Goal: Task Accomplishment & Management: Complete application form

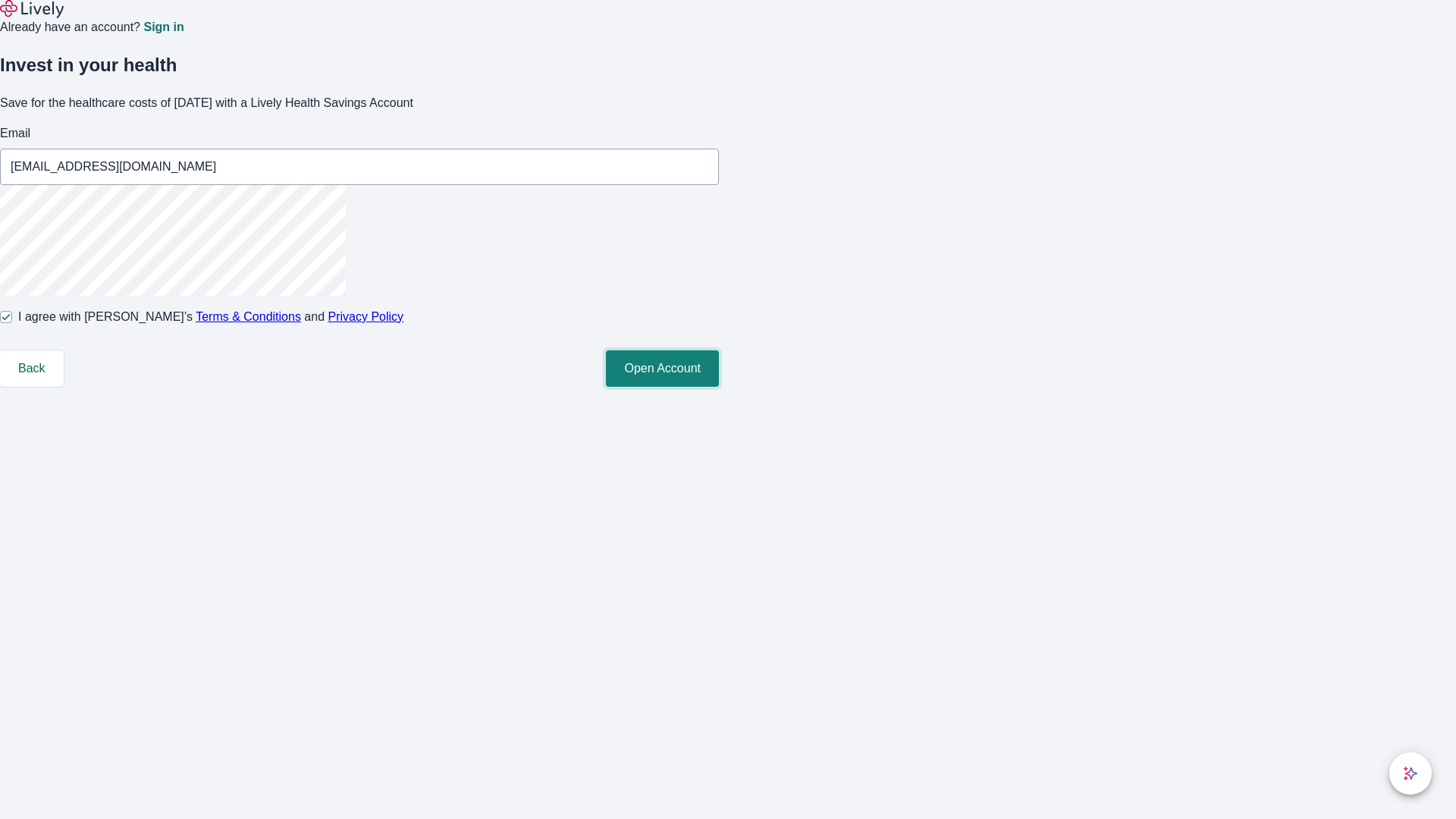
click at [719, 387] on button "Open Account" at bounding box center [662, 368] width 113 height 36
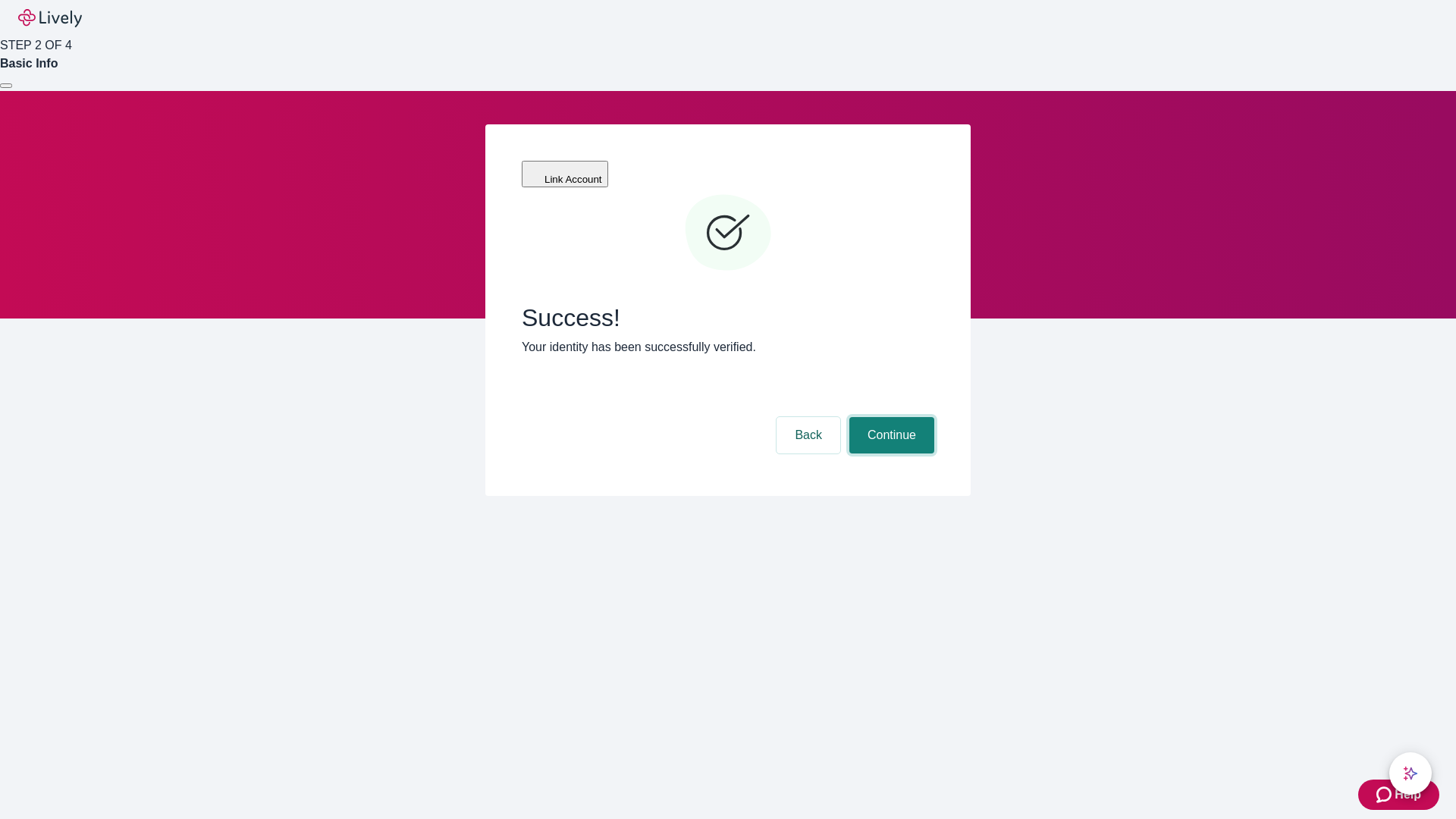
click at [890, 417] on button "Continue" at bounding box center [891, 434] width 85 height 36
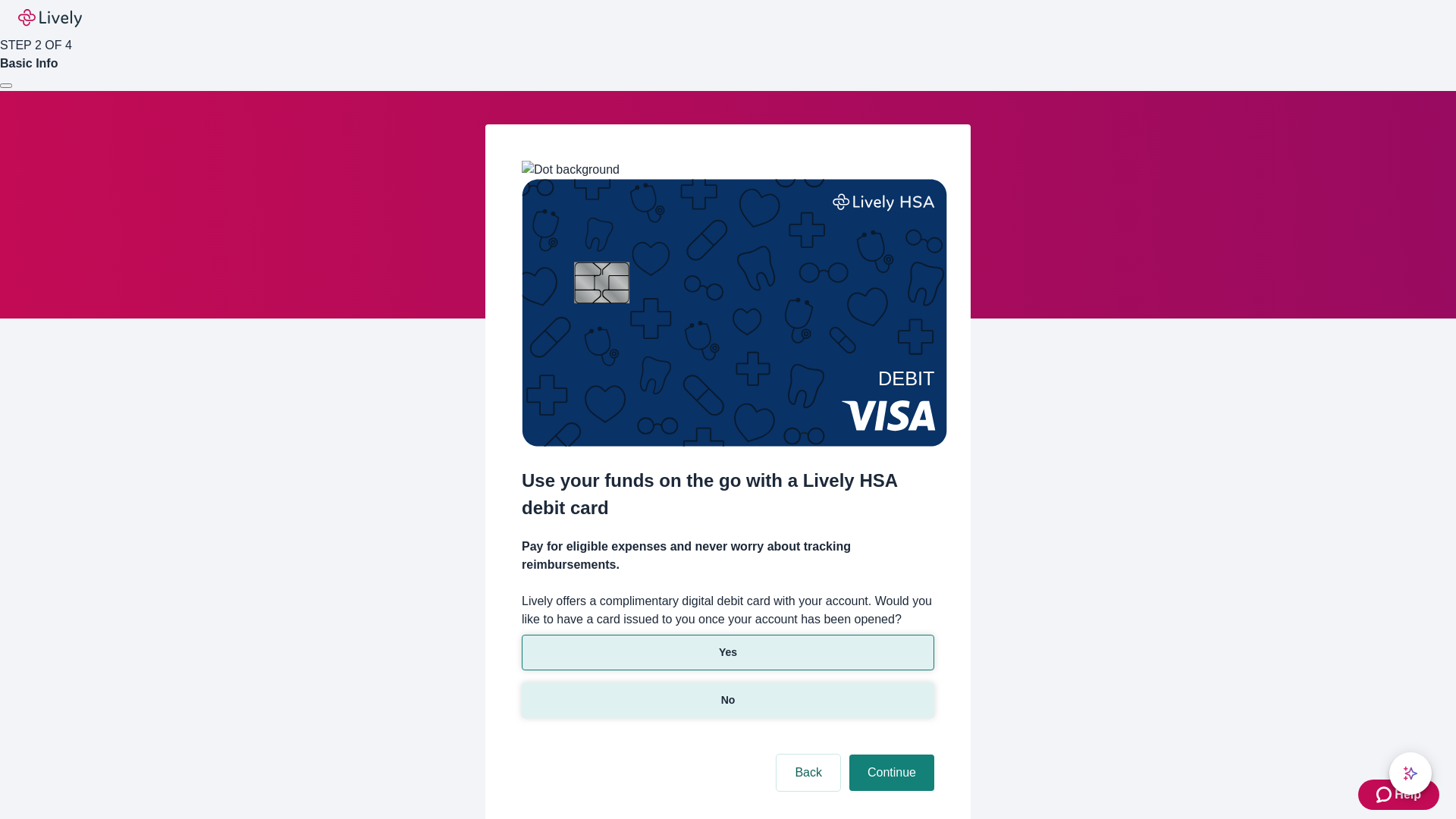
click at [727, 692] on p "No" at bounding box center [728, 700] width 14 height 16
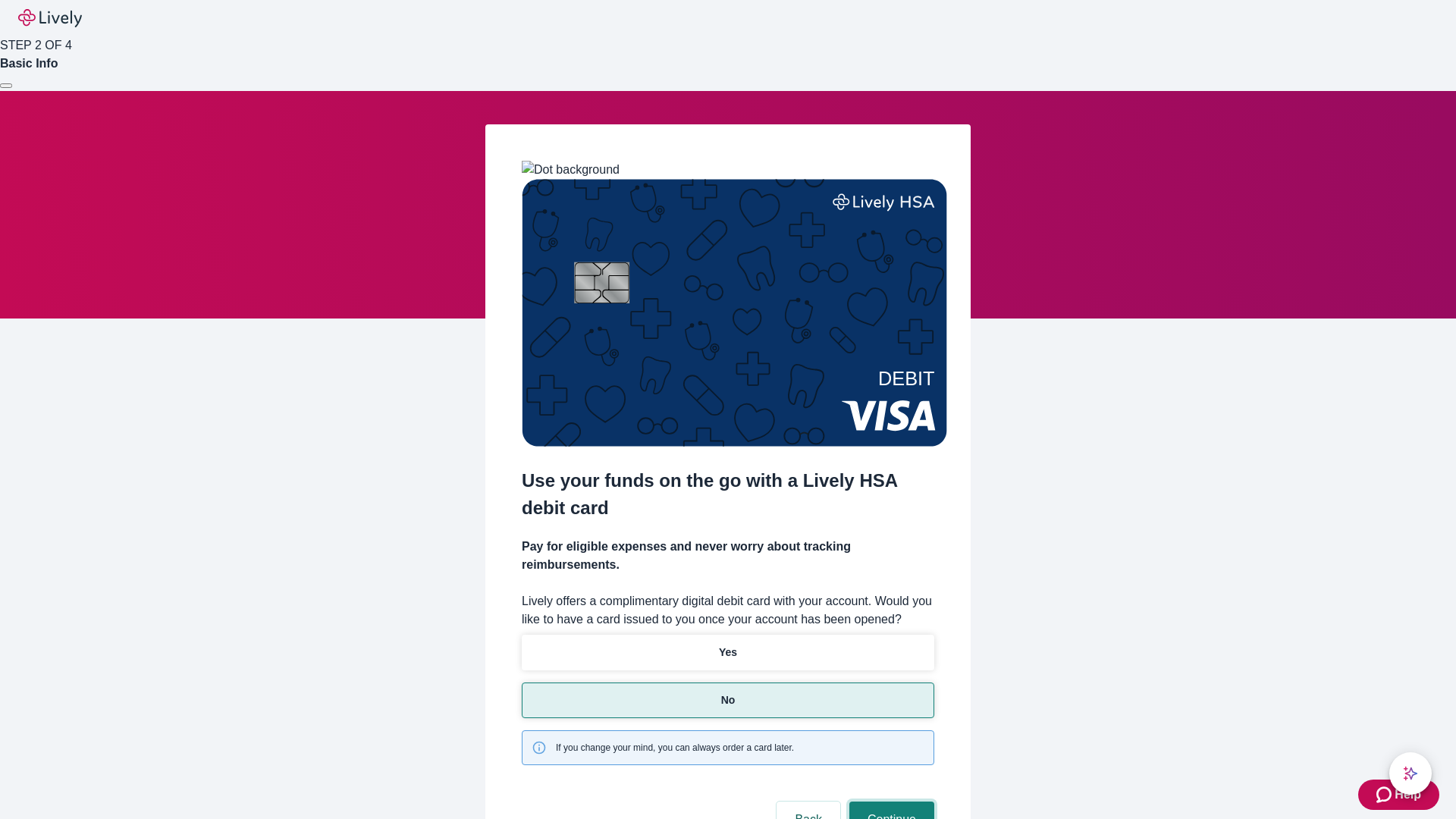
click at [890, 801] on button "Continue" at bounding box center [891, 819] width 85 height 36
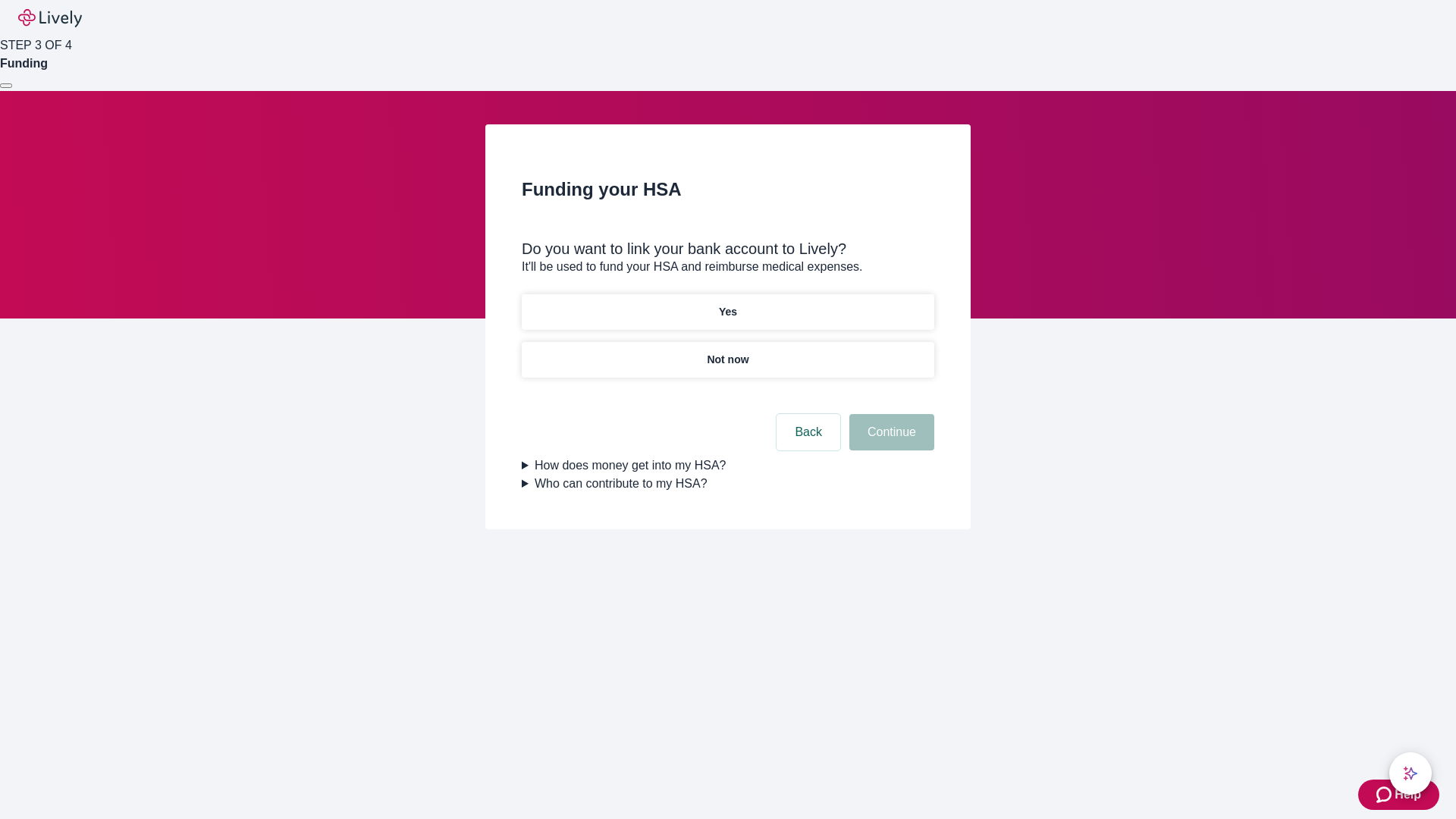
click at [727, 304] on p "Yes" at bounding box center [728, 312] width 18 height 16
click at [890, 414] on button "Continue" at bounding box center [891, 432] width 85 height 36
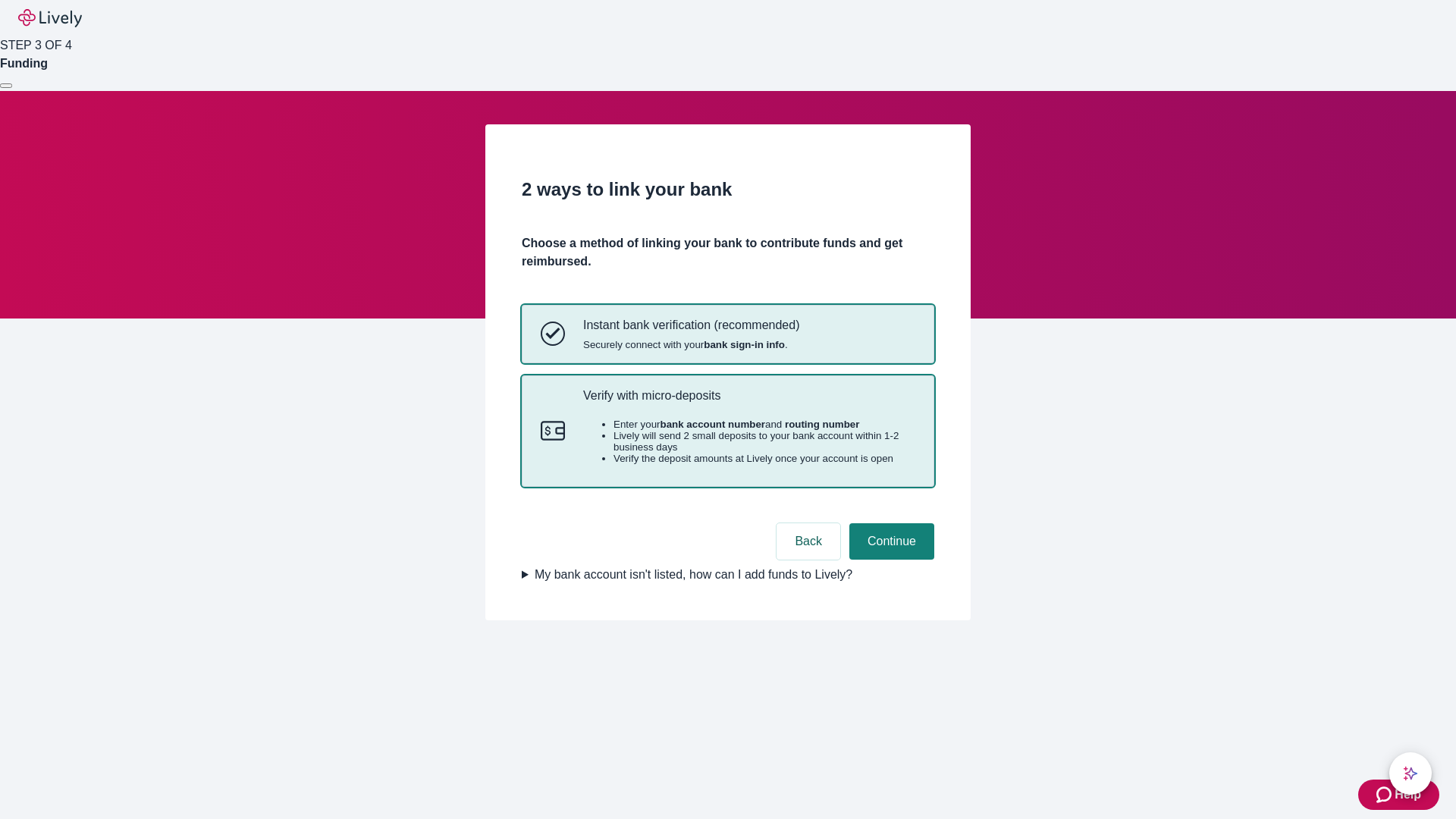
click at [749, 402] on p "Verify with micro-deposits" at bounding box center [749, 395] width 332 height 14
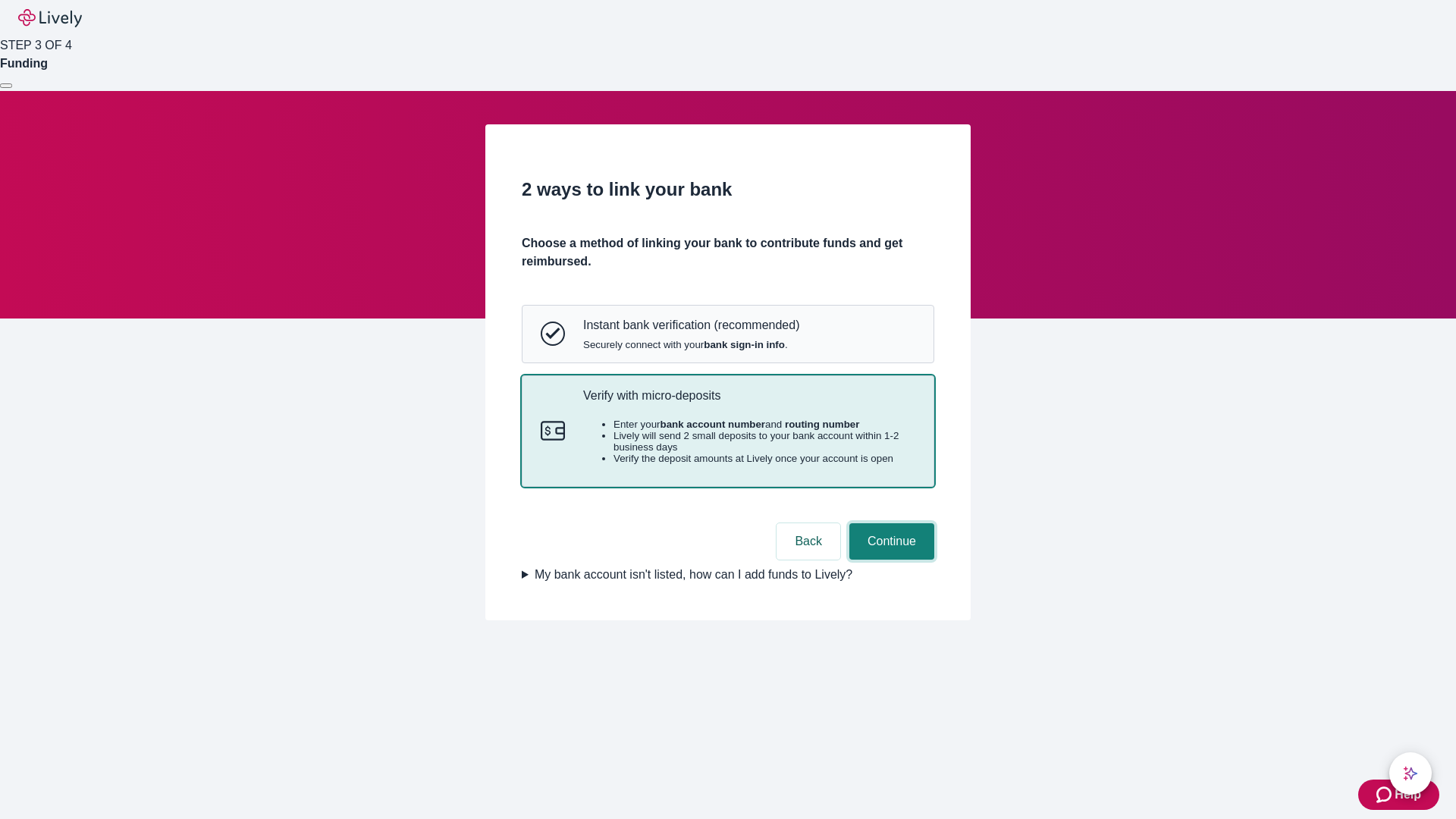
click at [890, 559] on button "Continue" at bounding box center [891, 541] width 85 height 36
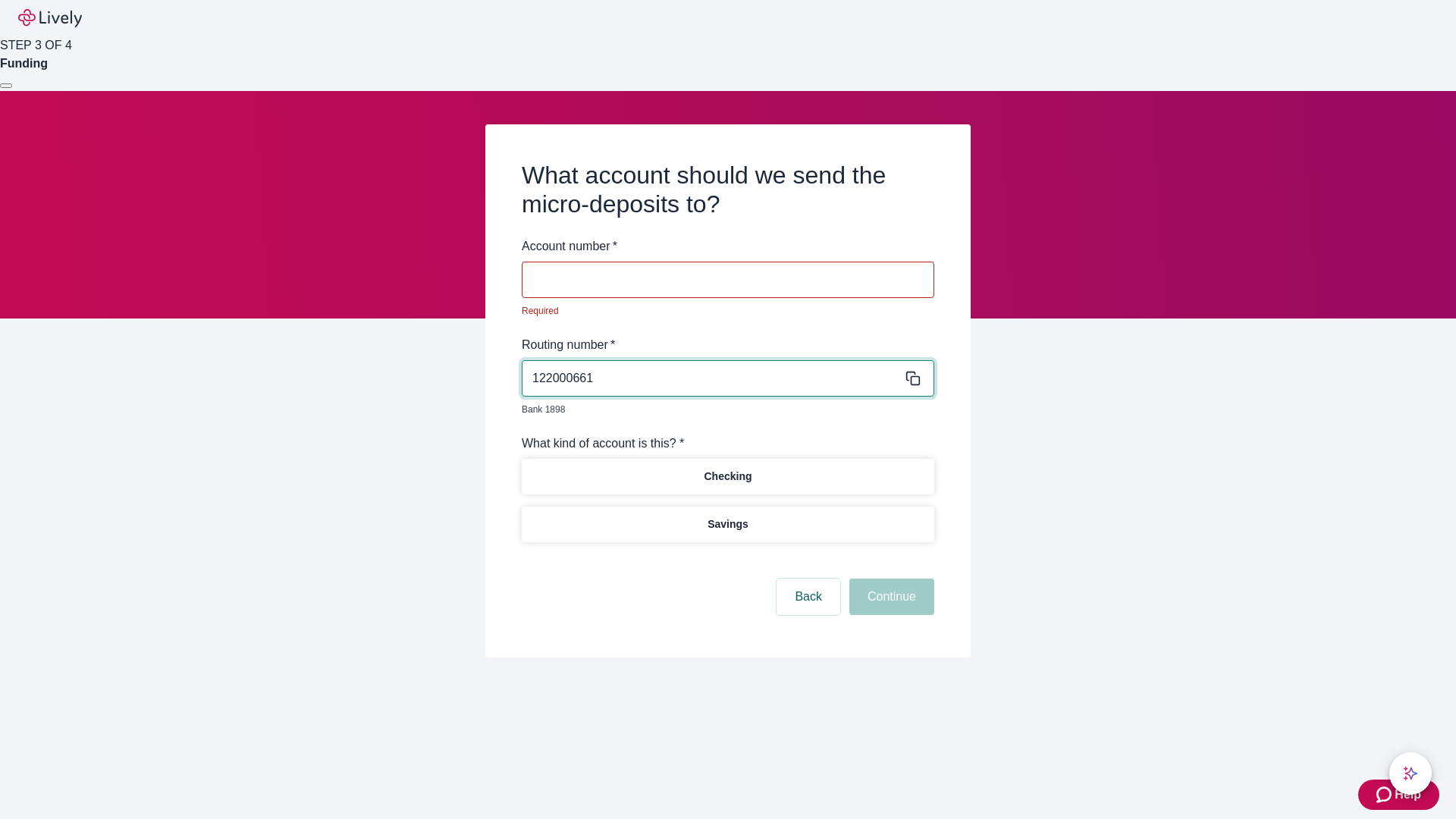
type input "122000661"
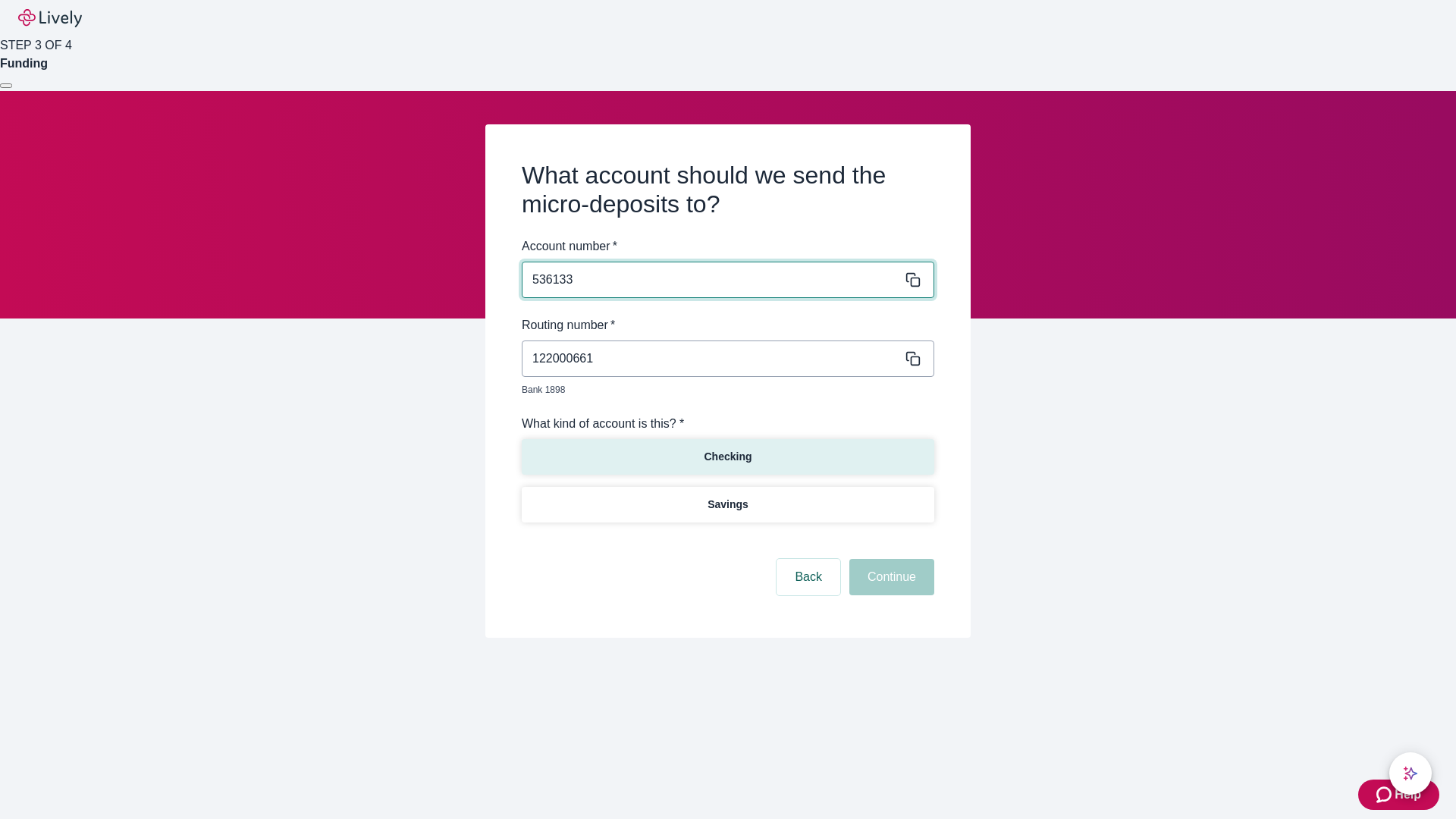
type input "536133"
click at [727, 449] on p "Checking" at bounding box center [728, 457] width 48 height 16
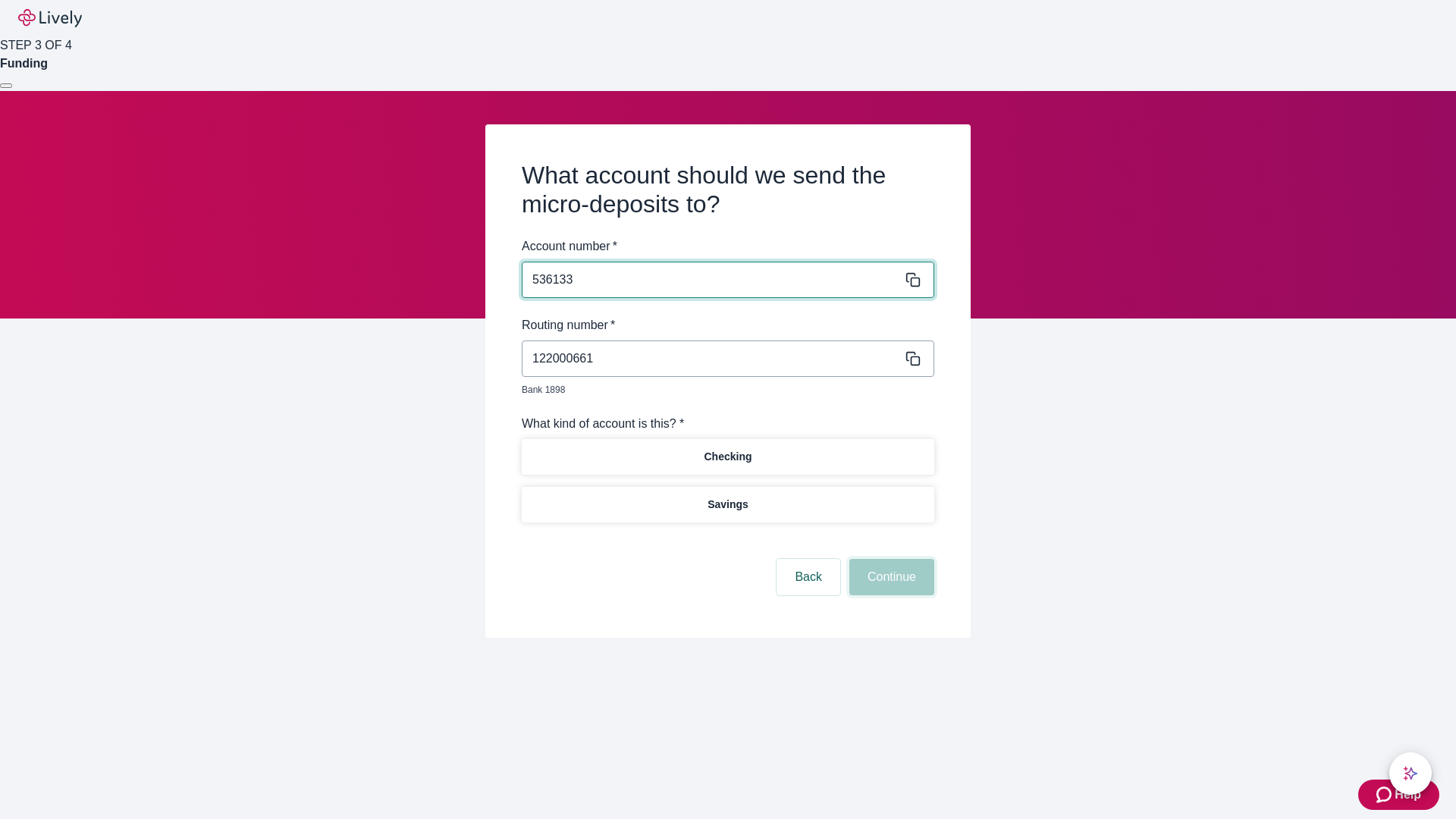
click at [890, 559] on button "Continue" at bounding box center [891, 576] width 85 height 36
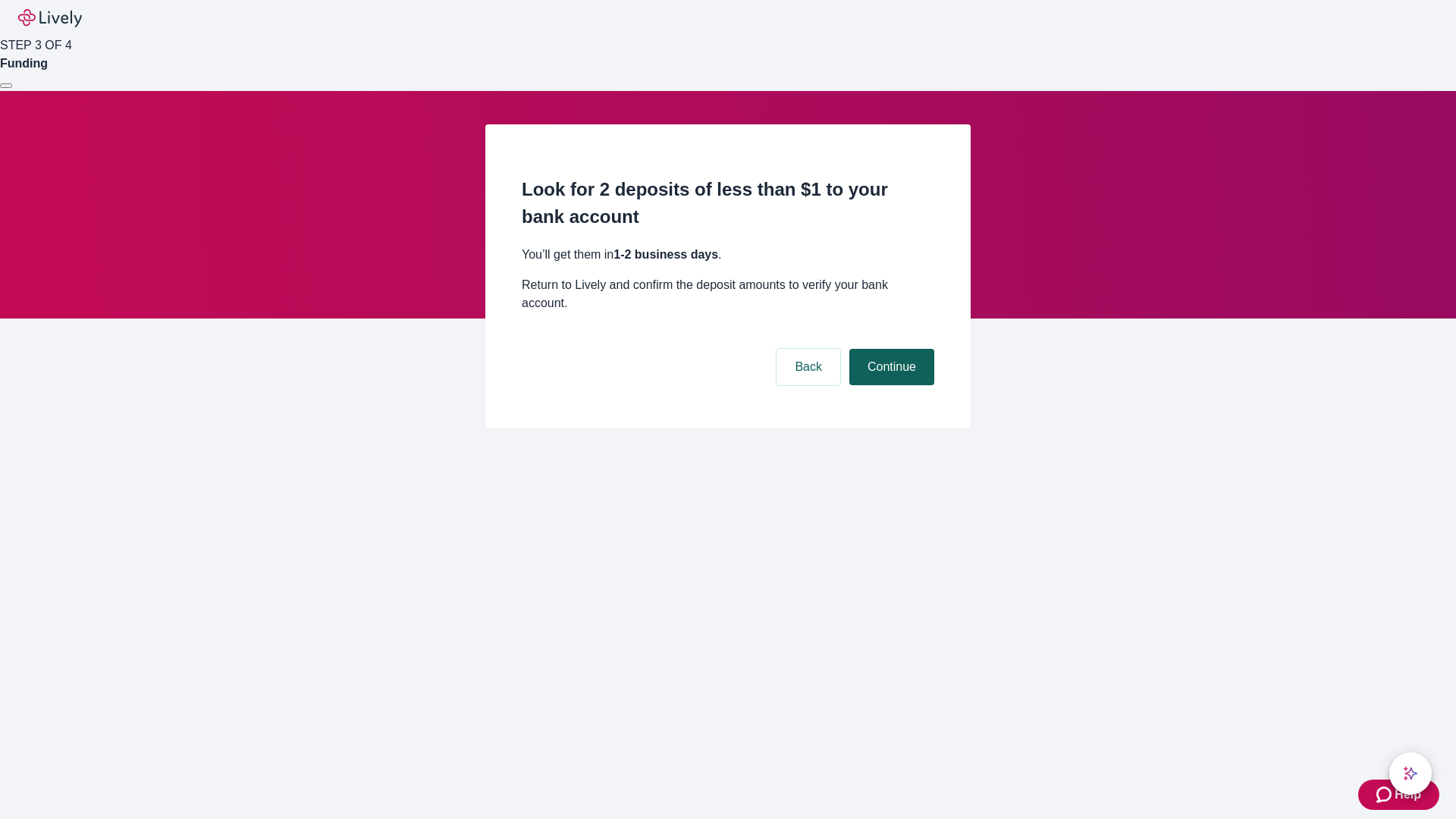
click at [890, 349] on button "Continue" at bounding box center [891, 366] width 85 height 36
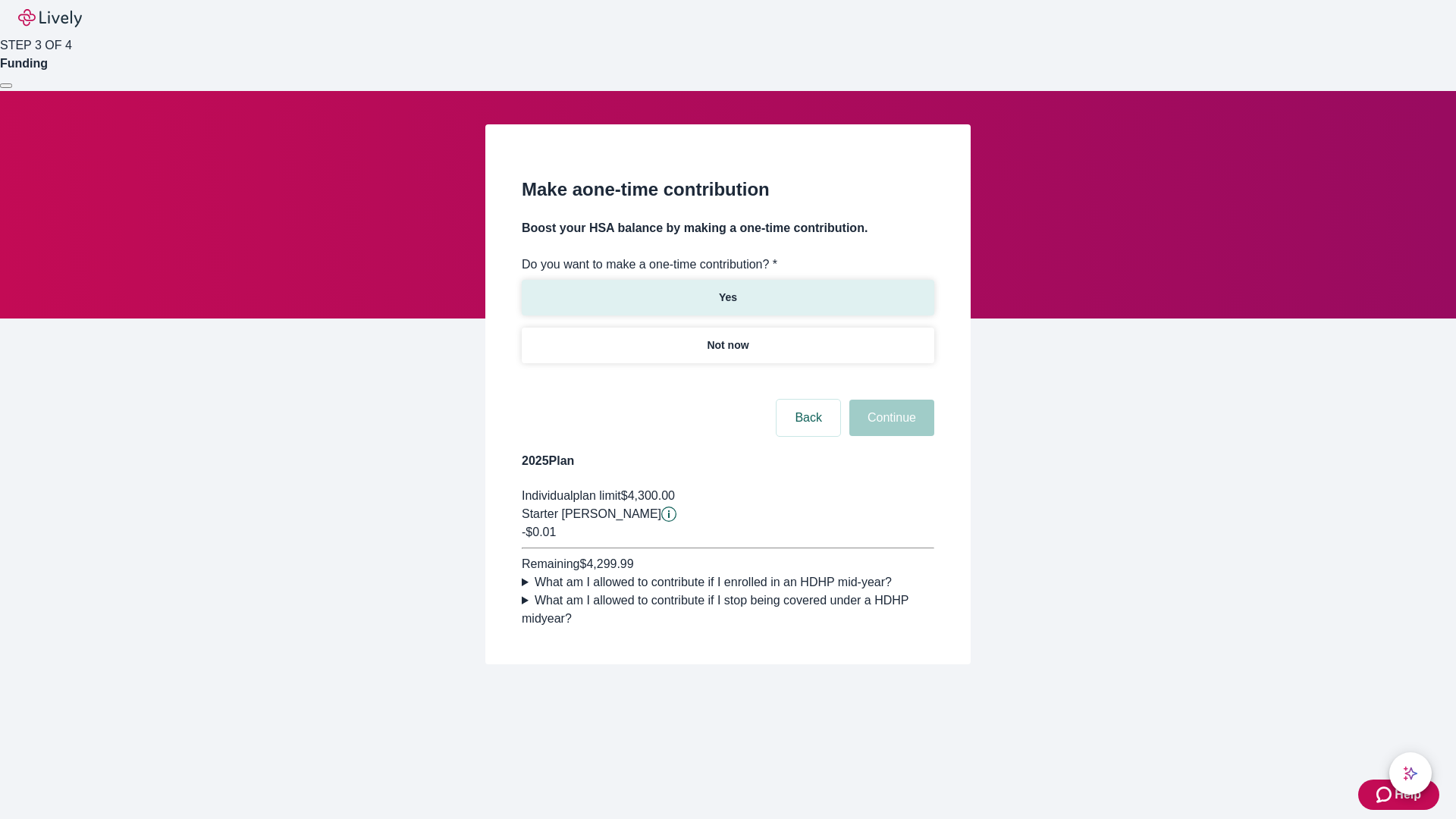
click at [727, 290] on p "Yes" at bounding box center [728, 298] width 18 height 16
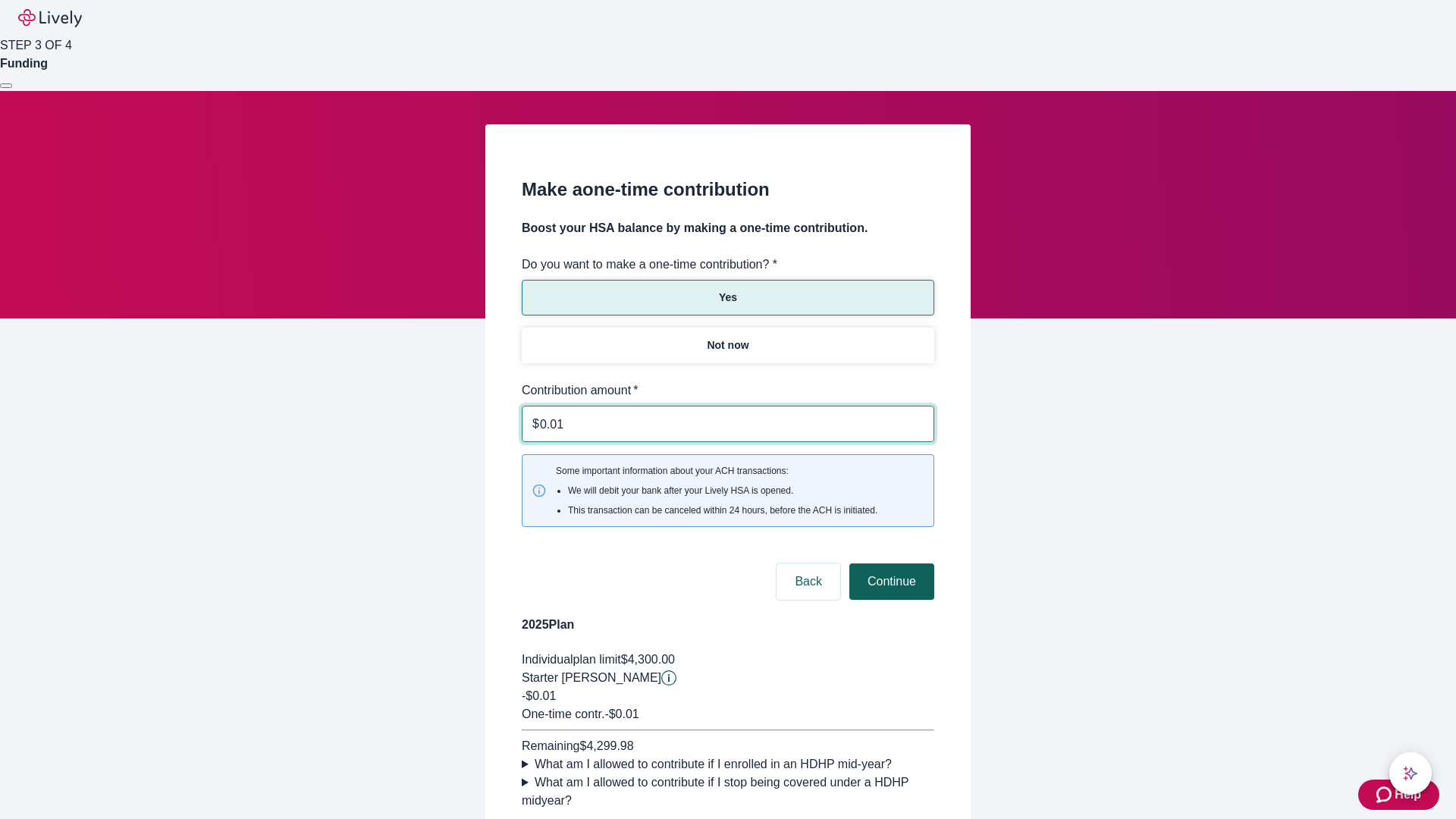
type input "0.01"
click at [890, 563] on button "Continue" at bounding box center [891, 580] width 85 height 36
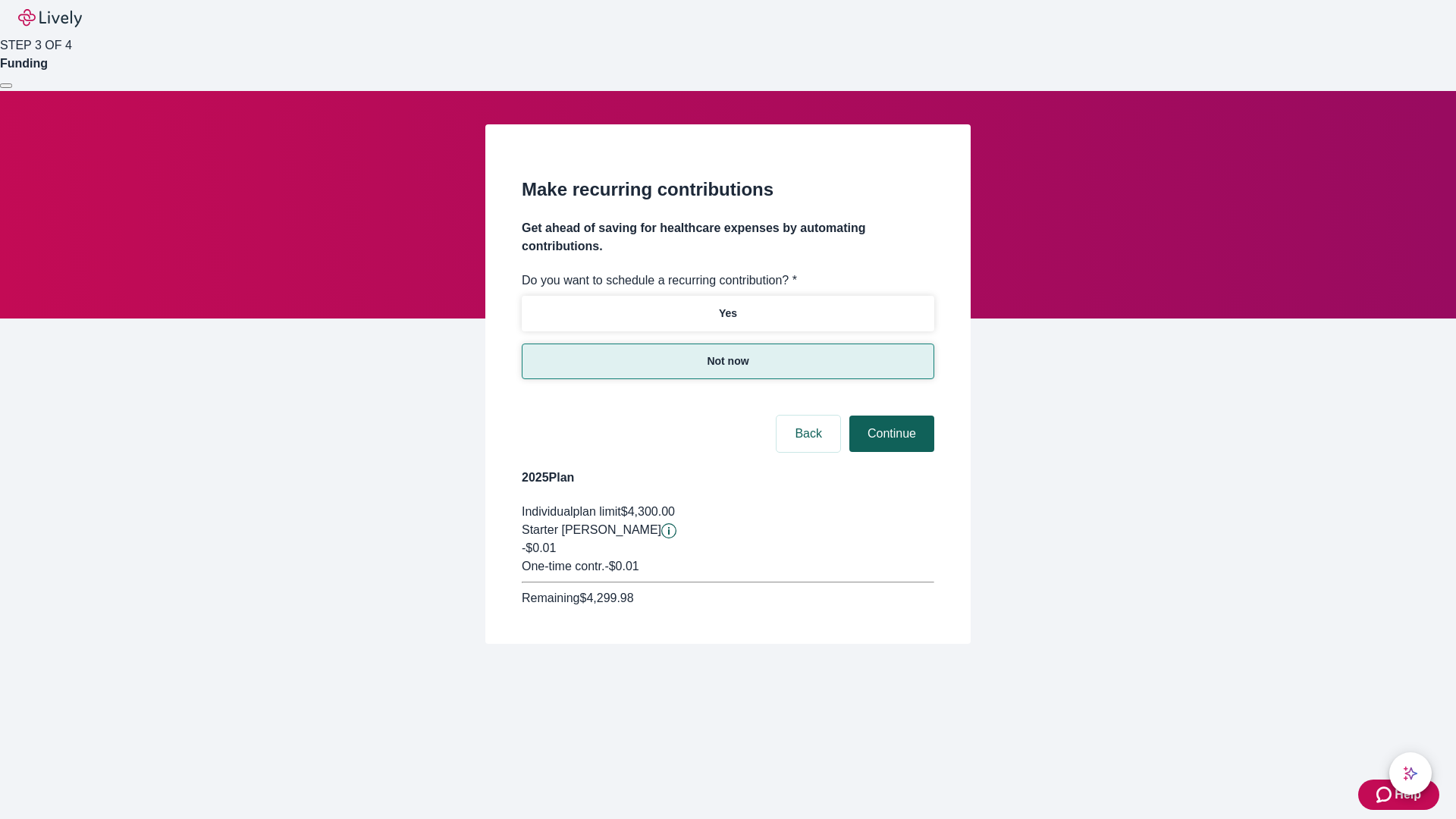
click at [890, 416] on button "Continue" at bounding box center [891, 433] width 85 height 36
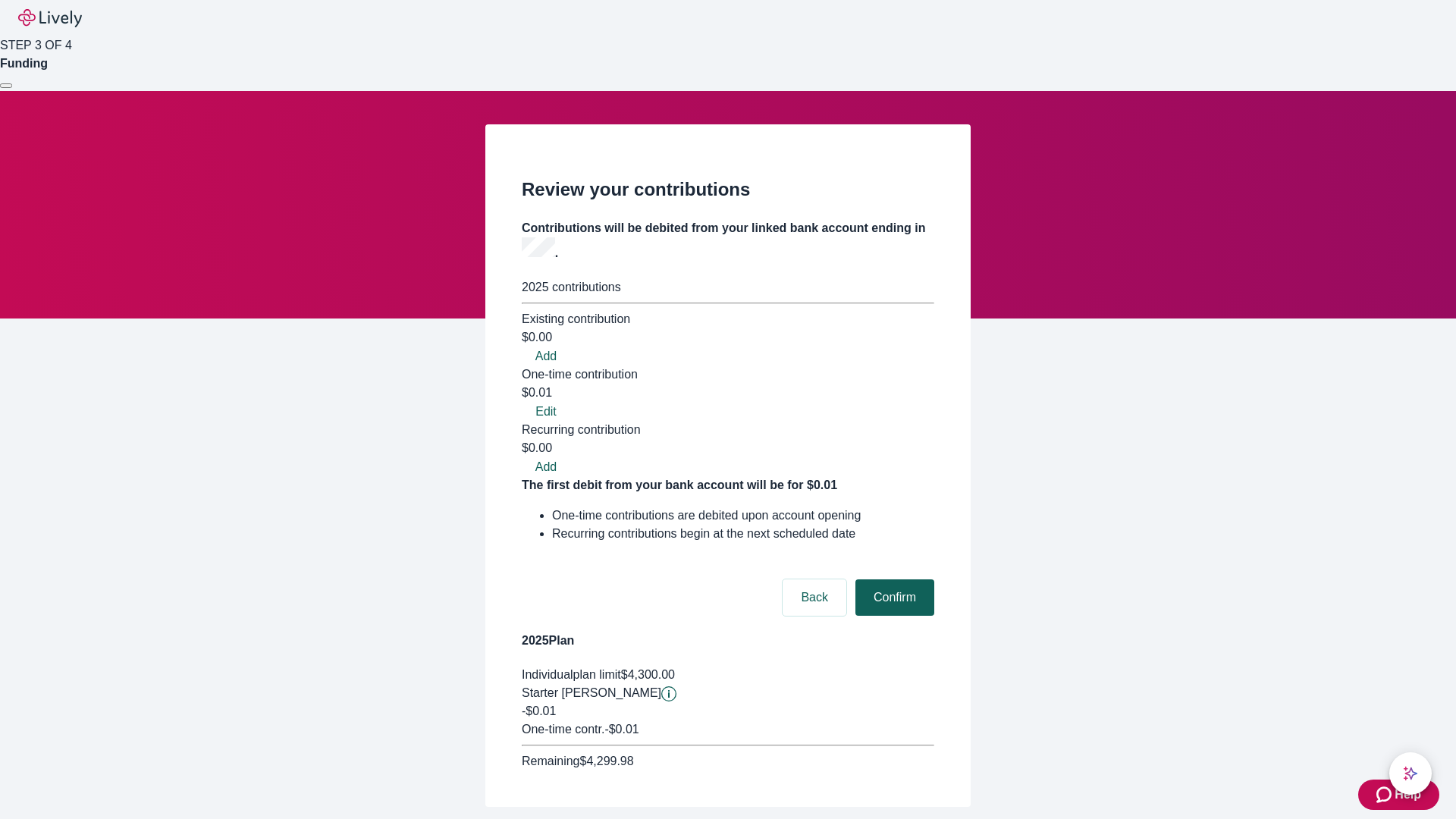
click at [892, 579] on button "Confirm" at bounding box center [895, 597] width 79 height 36
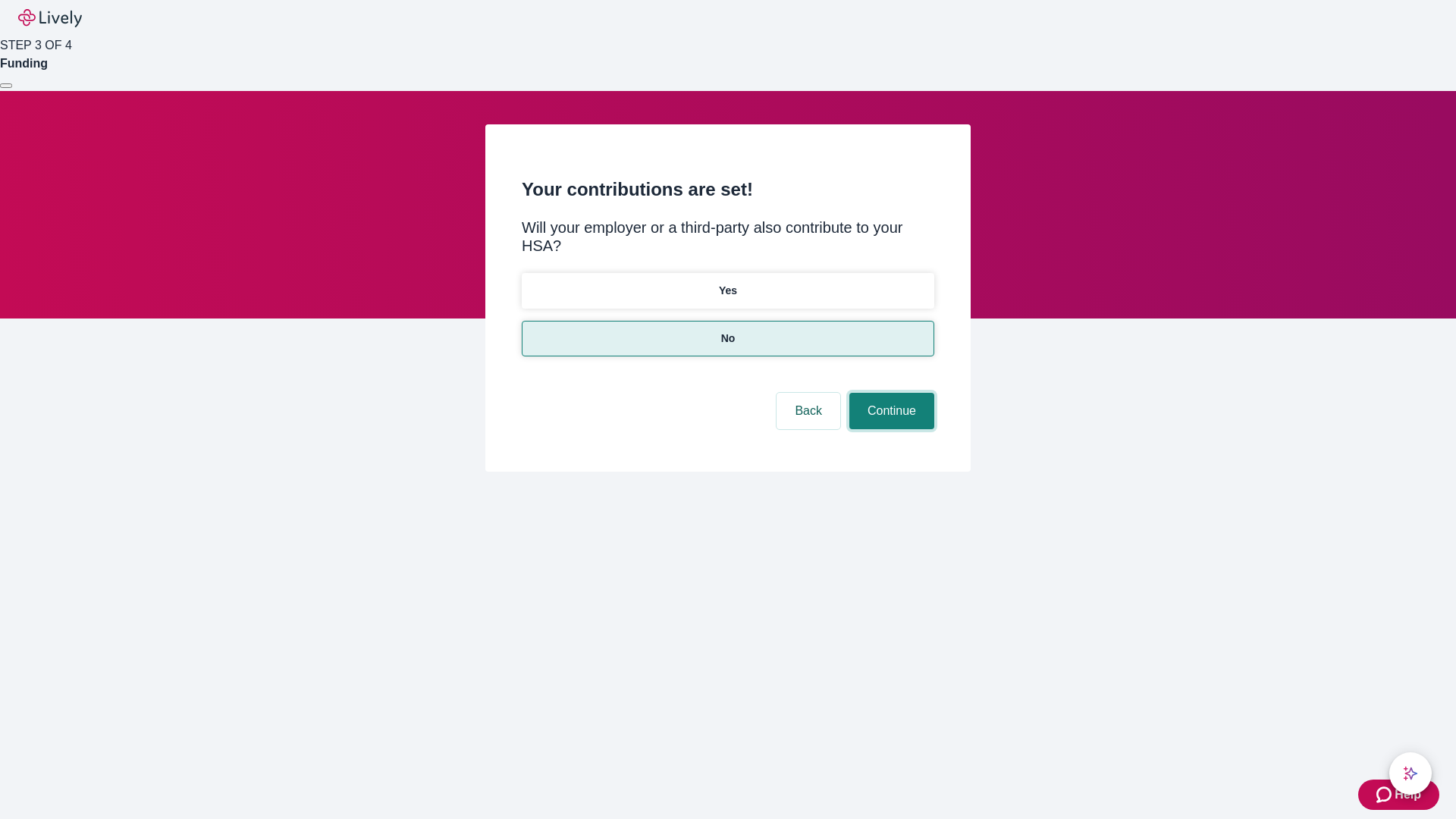
click at [890, 393] on button "Continue" at bounding box center [891, 410] width 85 height 36
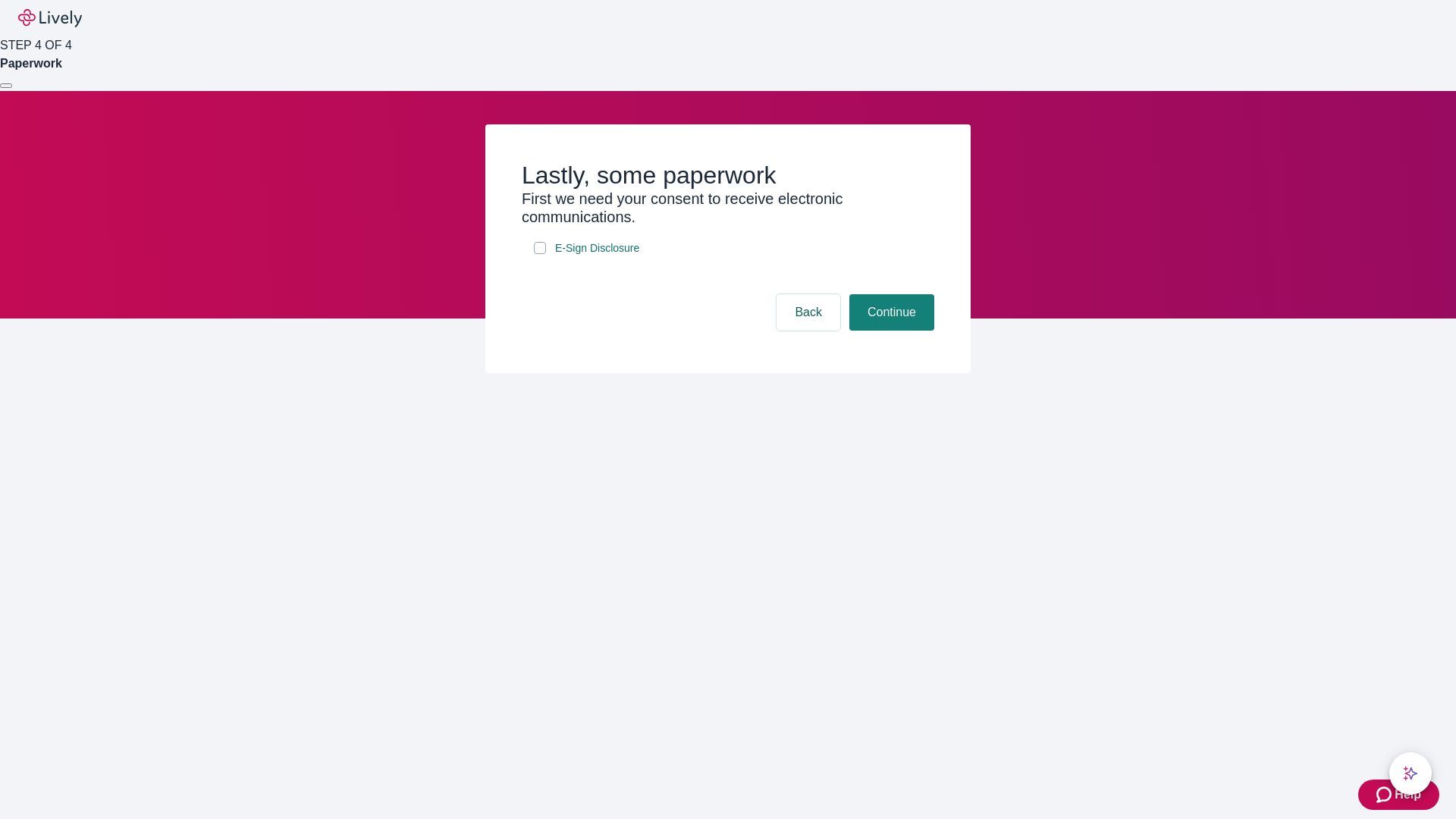
click at [540, 254] on input "E-Sign Disclosure" at bounding box center [540, 248] width 12 height 12
checkbox input "true"
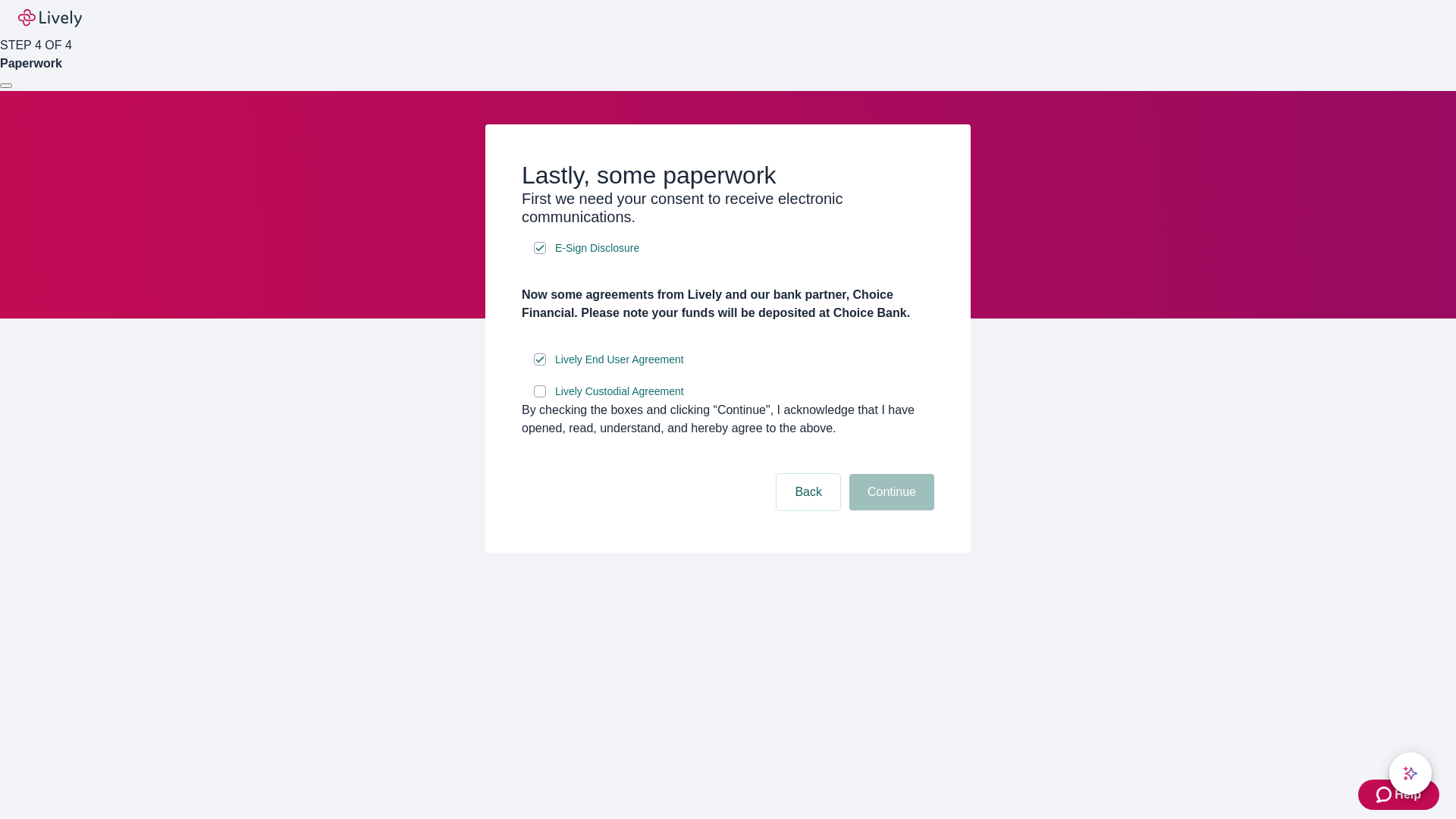
click at [540, 397] on input "Lively Custodial Agreement" at bounding box center [540, 391] width 12 height 12
checkbox input "true"
click at [890, 510] on button "Continue" at bounding box center [891, 491] width 85 height 36
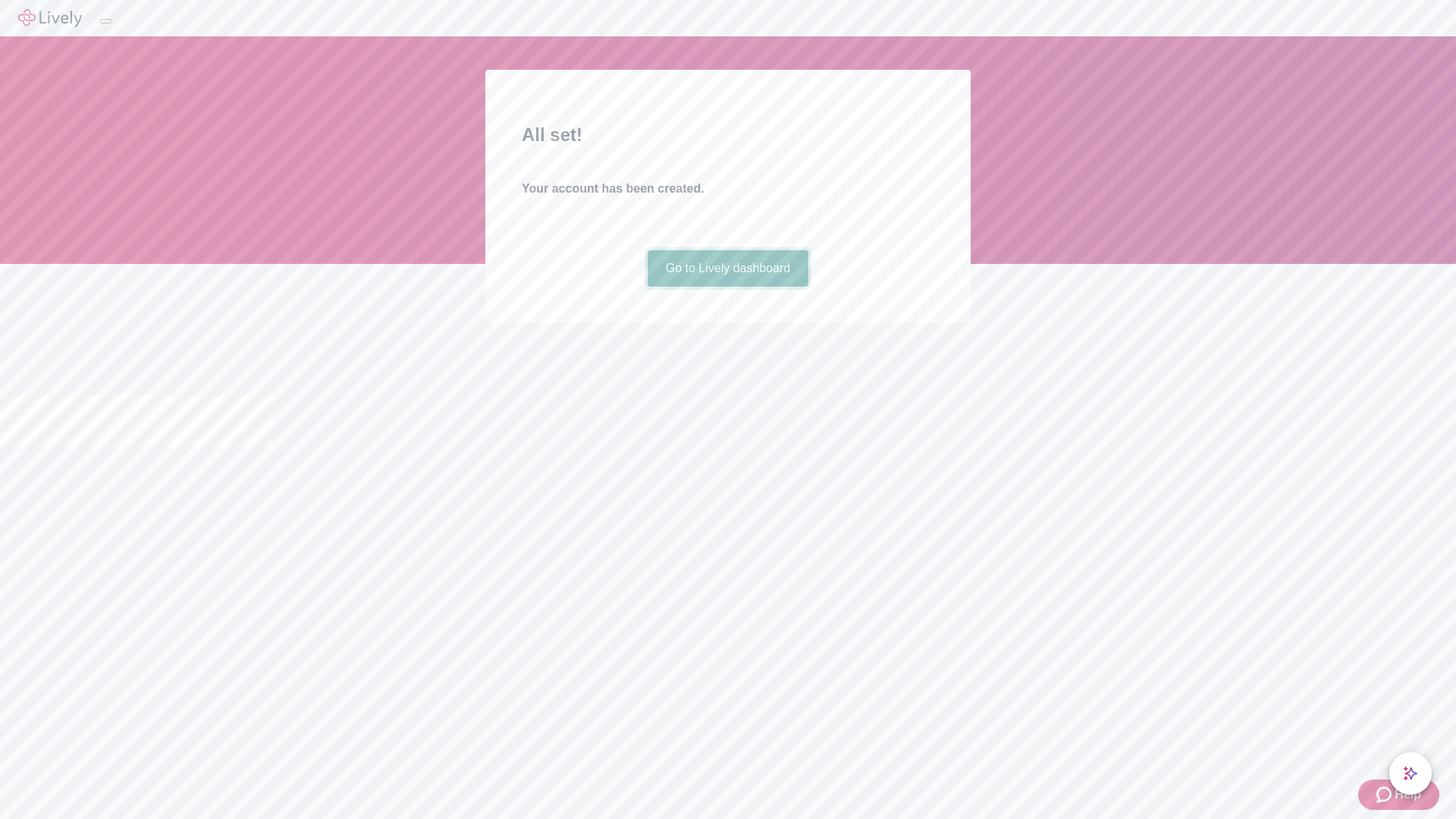
click at [727, 286] on link "Go to Lively dashboard" at bounding box center [728, 268] width 161 height 36
